Goal: Information Seeking & Learning: Learn about a topic

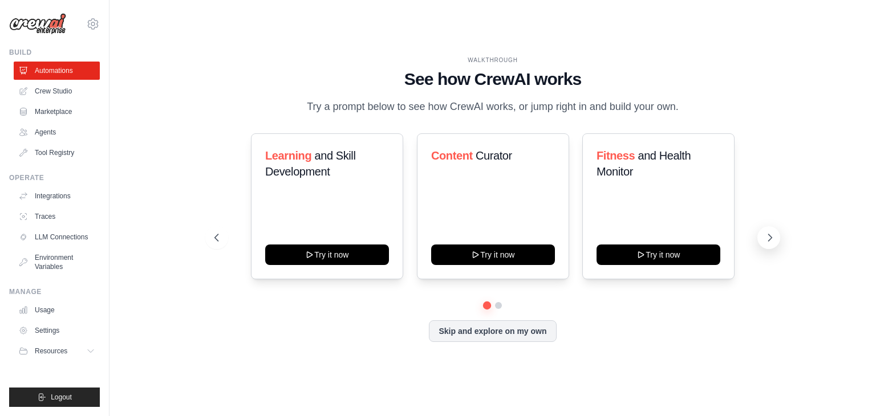
click at [766, 240] on icon at bounding box center [769, 237] width 11 height 11
click at [774, 286] on div "WALKTHROUGH See how CrewAI works Try a prompt below to see how CrewAI works, or…" at bounding box center [493, 208] width 584 height 305
click at [774, 236] on icon at bounding box center [769, 237] width 11 height 11
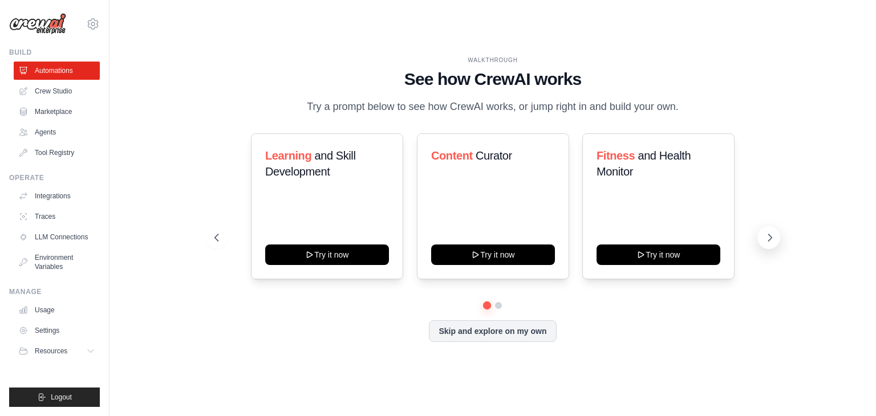
click at [774, 236] on icon at bounding box center [769, 237] width 11 height 11
click at [225, 239] on button at bounding box center [216, 237] width 23 height 23
click at [58, 89] on link "Crew Studio" at bounding box center [58, 91] width 86 height 18
click at [47, 92] on link "Crew Studio" at bounding box center [58, 91] width 86 height 18
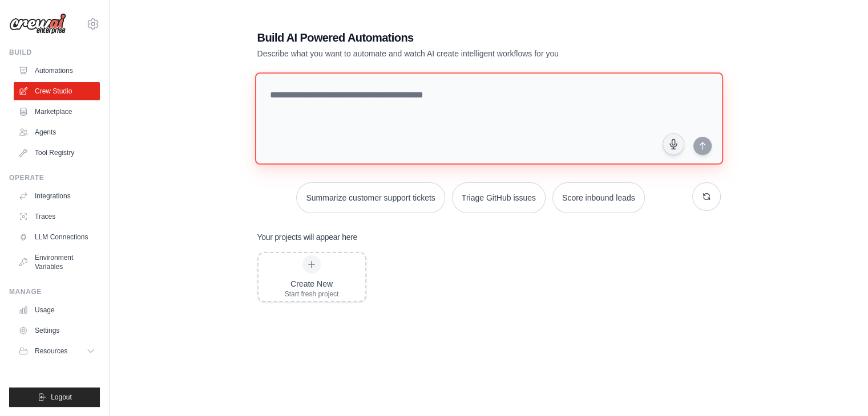
click at [513, 111] on textarea at bounding box center [488, 118] width 468 height 92
click at [427, 92] on textarea at bounding box center [488, 118] width 468 height 92
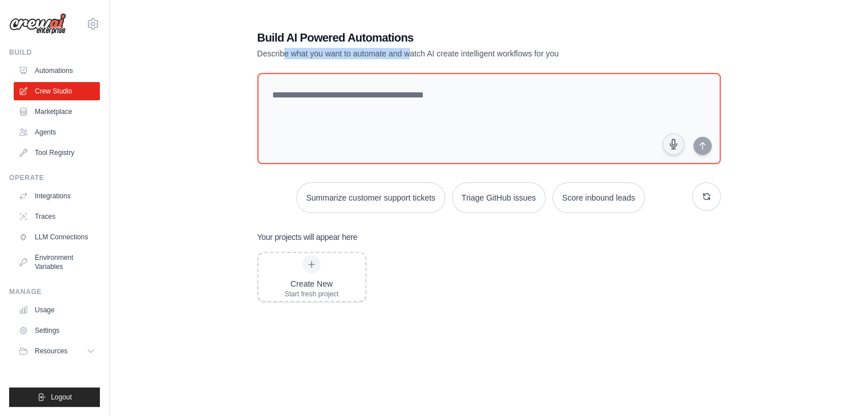
drag, startPoint x: 285, startPoint y: 56, endPoint x: 408, endPoint y: 56, distance: 123.2
click at [408, 56] on p "Describe what you want to automate and watch AI create intelligent workflows fo…" at bounding box center [448, 53] width 383 height 11
click at [89, 354] on icon at bounding box center [91, 351] width 9 height 9
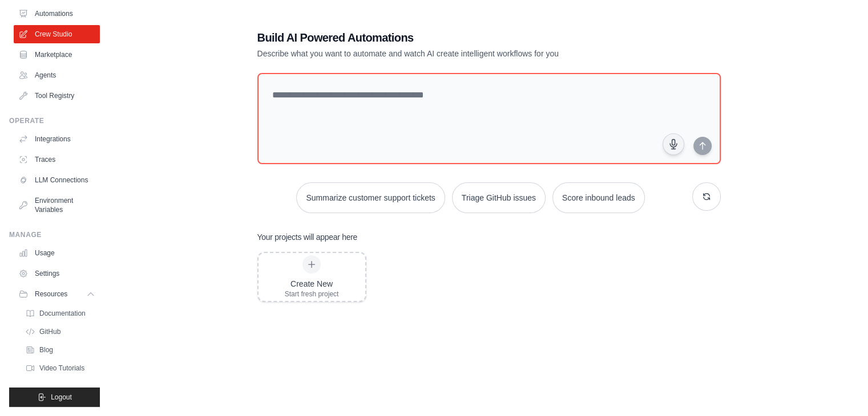
scroll to position [66, 0]
click at [74, 371] on span "Video Tutorials" at bounding box center [63, 368] width 45 height 9
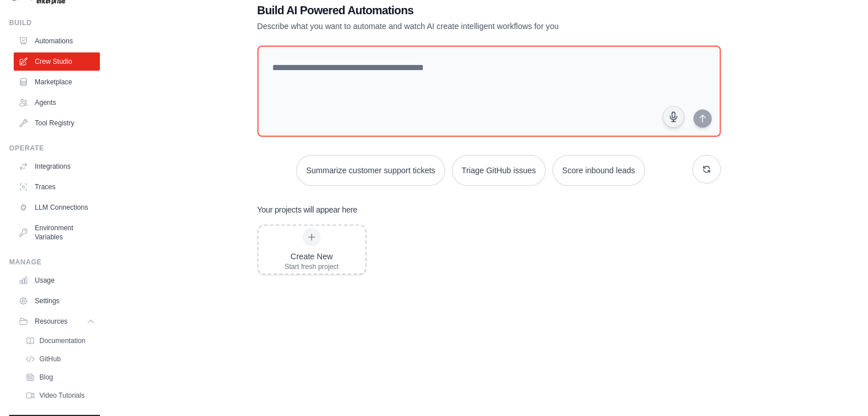
scroll to position [38, 0]
